Goal: Task Accomplishment & Management: Use online tool/utility

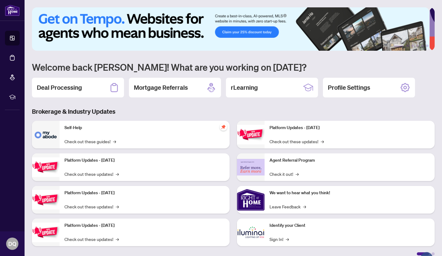
scroll to position [6, 0]
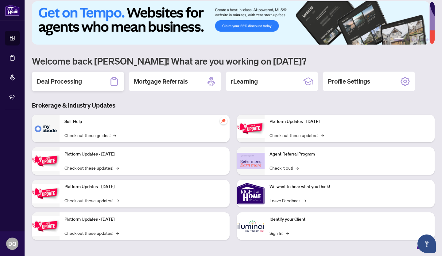
click at [73, 80] on h2 "Deal Processing" at bounding box center [59, 81] width 45 height 9
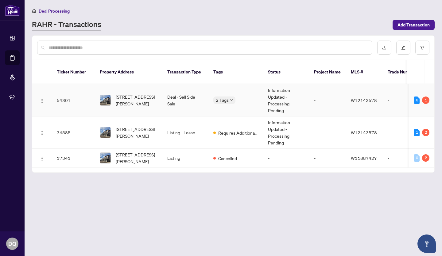
click at [179, 89] on td "Deal - Sell Side Sale" at bounding box center [185, 100] width 46 height 32
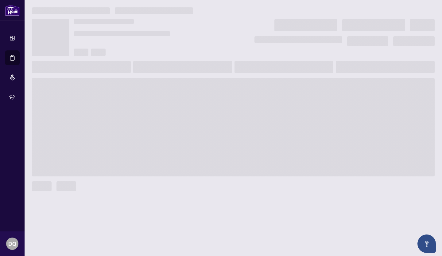
click at [179, 89] on main at bounding box center [233, 128] width 417 height 256
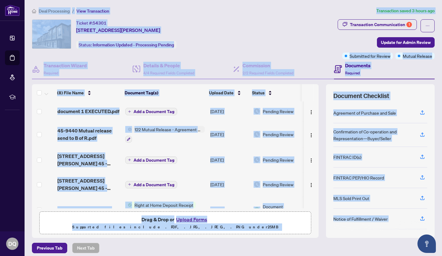
click at [264, 28] on div "Ticket #: 54301 [STREET_ADDRESS][PERSON_NAME] Status: Information Updated - Pro…" at bounding box center [183, 33] width 303 height 29
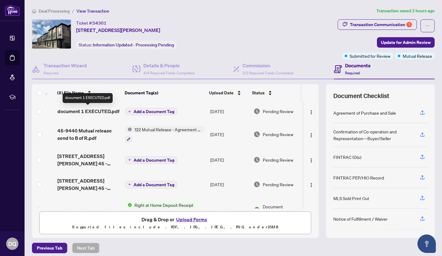
click at [101, 110] on span "document 1 EXECUTED.pdf" at bounding box center [88, 110] width 62 height 7
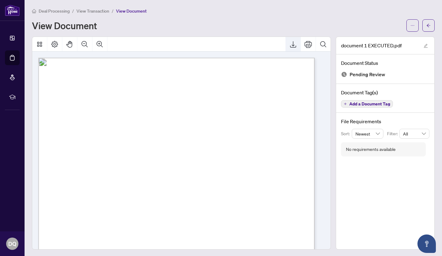
click at [290, 44] on icon "Export" at bounding box center [293, 44] width 6 height 6
click at [257, 17] on div "Deal Processing / View Transaction / View Document View Document" at bounding box center [233, 19] width 402 height 24
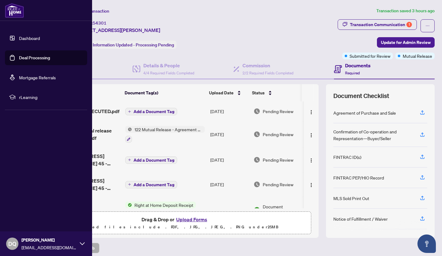
click at [12, 242] on span "DQ" at bounding box center [12, 243] width 8 height 9
click at [31, 207] on button "Logout" at bounding box center [46, 207] width 82 height 10
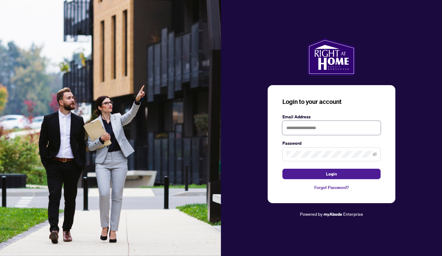
type input "**********"
